Goal: Information Seeking & Learning: Learn about a topic

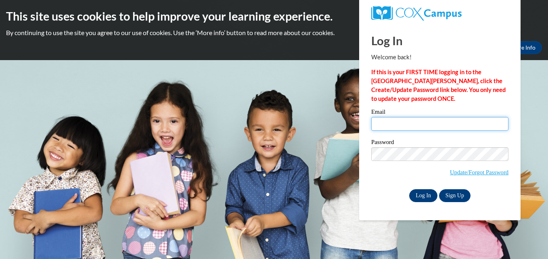
type input "shadakasimpson@yahoo.com"
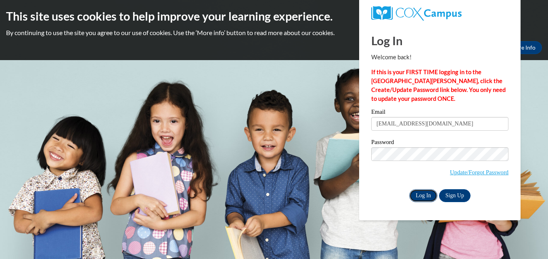
click at [422, 192] on input "Log In" at bounding box center [423, 195] width 28 height 13
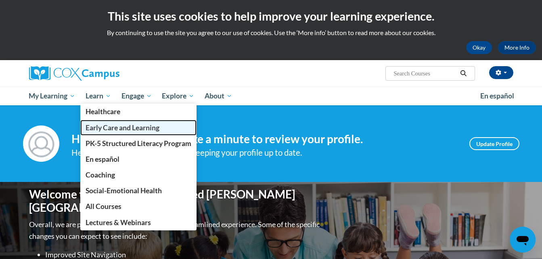
click at [100, 125] on span "Early Care and Learning" at bounding box center [123, 127] width 74 height 8
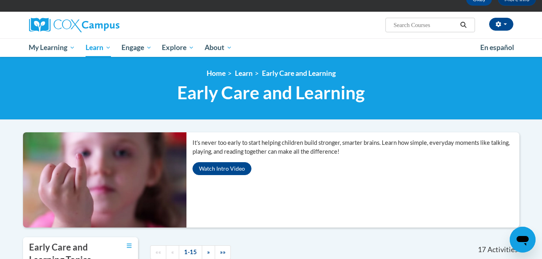
scroll to position [65, 0]
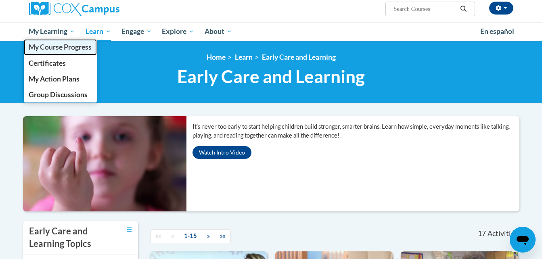
click at [52, 51] on span "My Course Progress" at bounding box center [60, 47] width 63 height 8
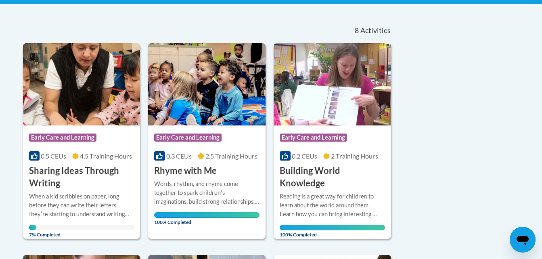
scroll to position [178, 0]
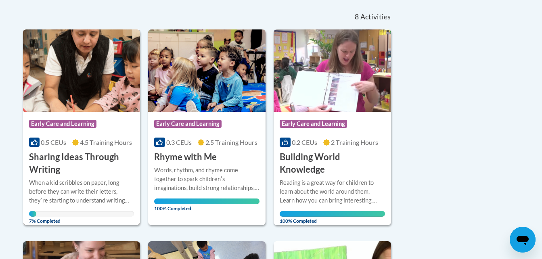
click at [65, 134] on div "Course Category: Early Care and Learning" at bounding box center [81, 125] width 105 height 18
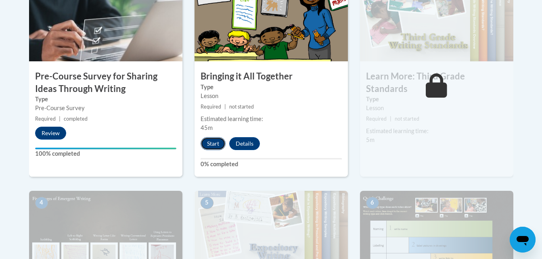
click at [211, 142] on button "Start" at bounding box center [213, 143] width 25 height 13
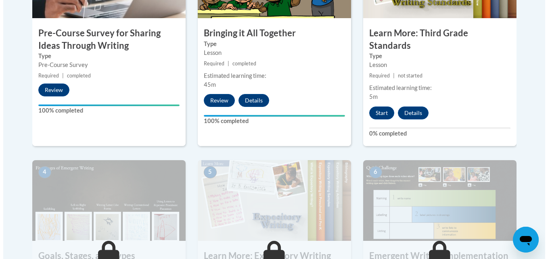
scroll to position [355, 0]
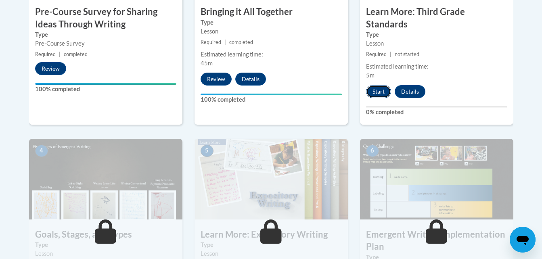
click at [370, 85] on button "Start" at bounding box center [378, 91] width 25 height 13
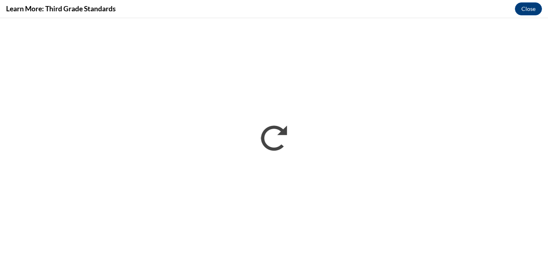
scroll to position [0, 0]
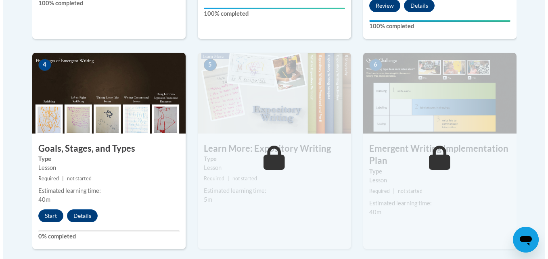
scroll to position [425, 0]
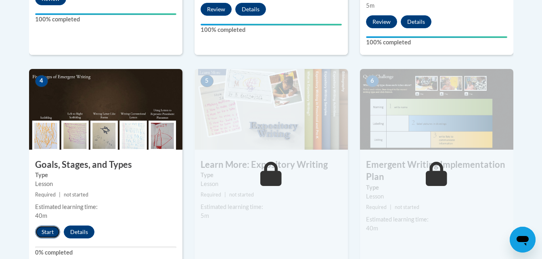
click at [47, 226] on button "Start" at bounding box center [47, 232] width 25 height 13
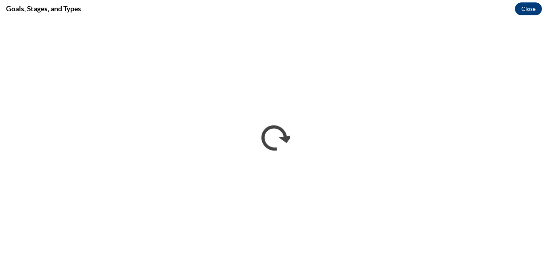
scroll to position [0, 0]
